Goal: Book appointment/travel/reservation

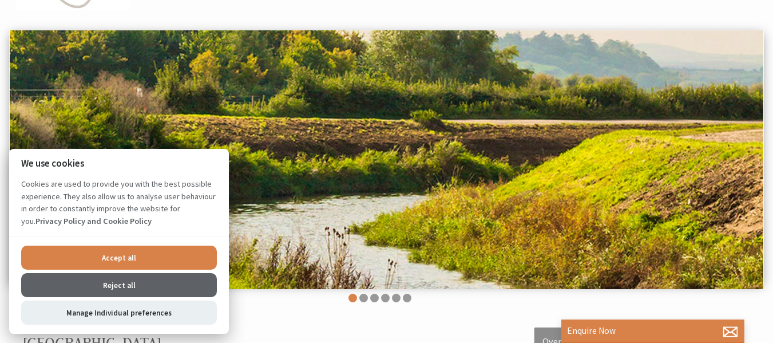
scroll to position [286, 0]
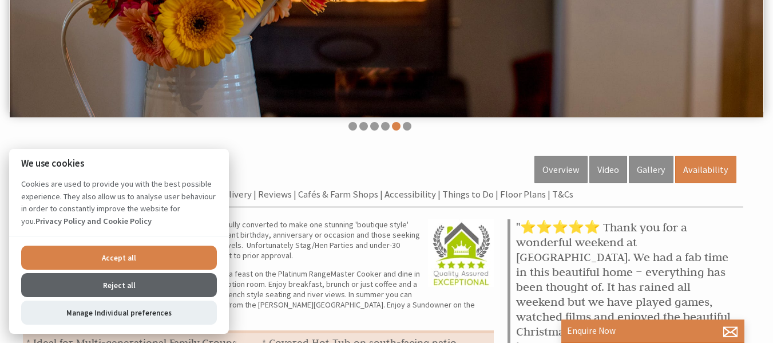
drag, startPoint x: 112, startPoint y: 256, endPoint x: 134, endPoint y: 256, distance: 22.3
click at [112, 256] on button "Accept all" at bounding box center [119, 257] width 196 height 24
checkbox input "true"
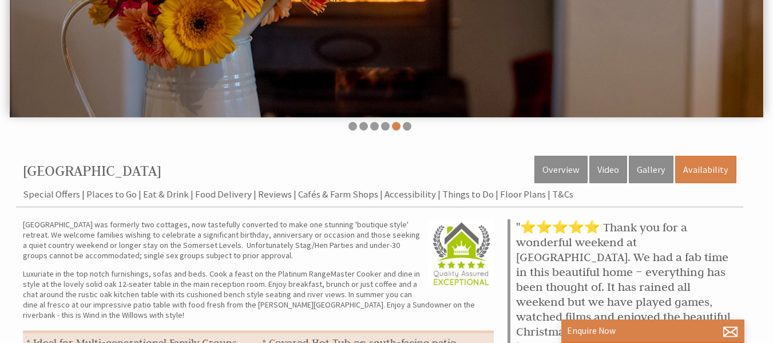
scroll to position [0, 0]
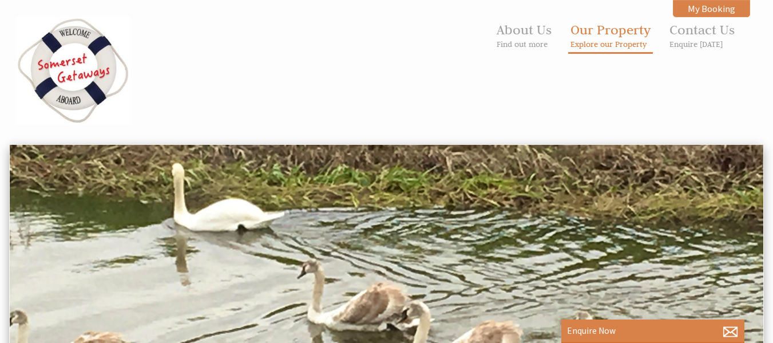
click at [628, 37] on link "Our Property Explore our Property" at bounding box center [610, 35] width 80 height 28
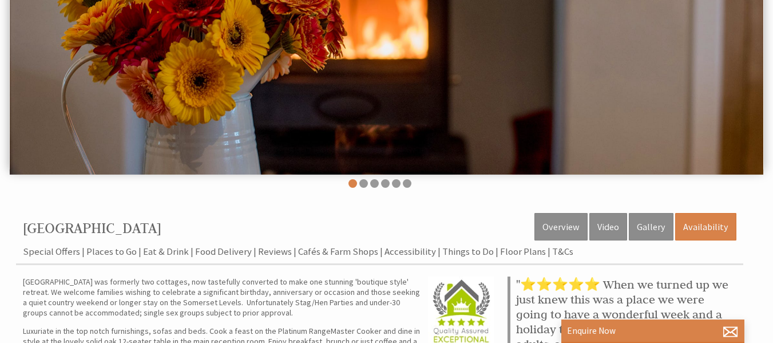
scroll to position [343, 0]
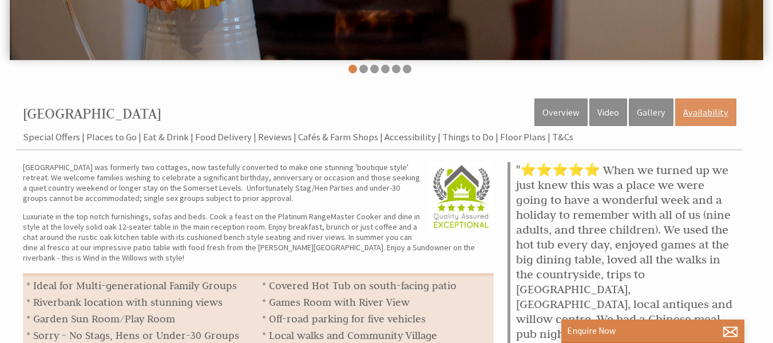
click at [709, 112] on link "Availability" at bounding box center [705, 111] width 61 height 27
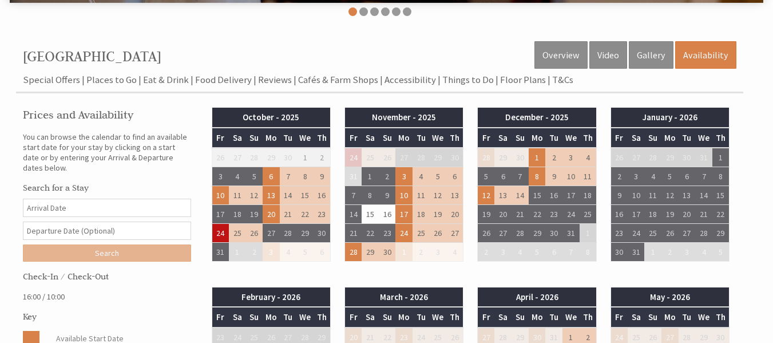
scroll to position [458, 0]
